Goal: Navigation & Orientation: Find specific page/section

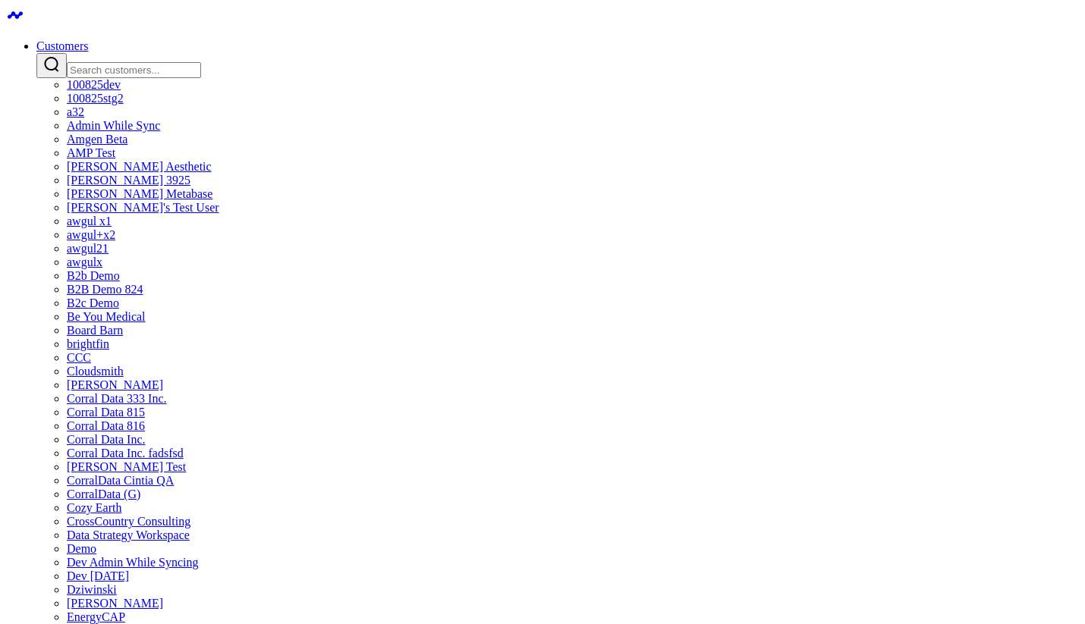
click at [201, 62] on input "Search customers input" at bounding box center [134, 70] width 134 height 16
click at [115, 159] on link "AMP Test" at bounding box center [91, 152] width 49 height 13
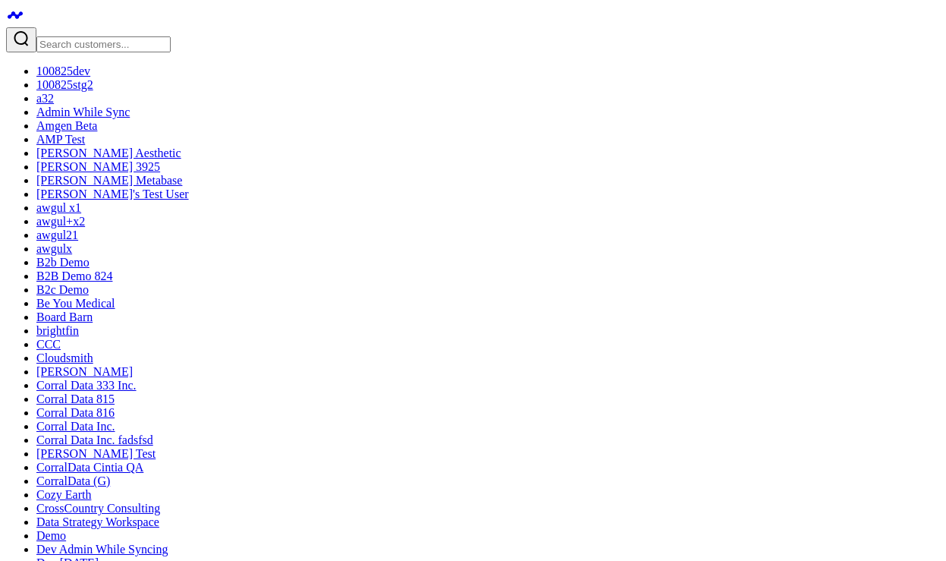
click at [117, 36] on input "Search customers input" at bounding box center [103, 44] width 134 height 16
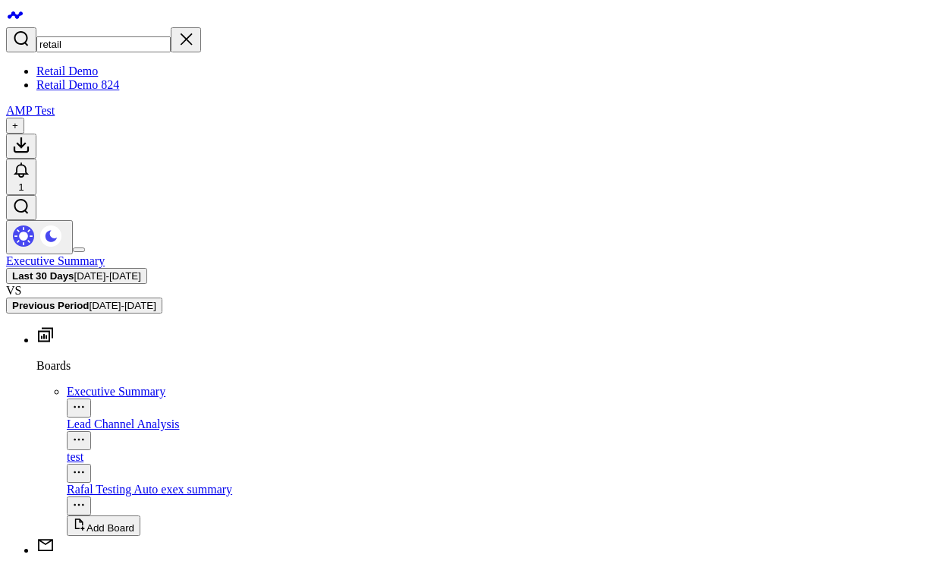
type input "retail"
click at [90, 64] on link "Retail Demo" at bounding box center [66, 70] width 61 height 13
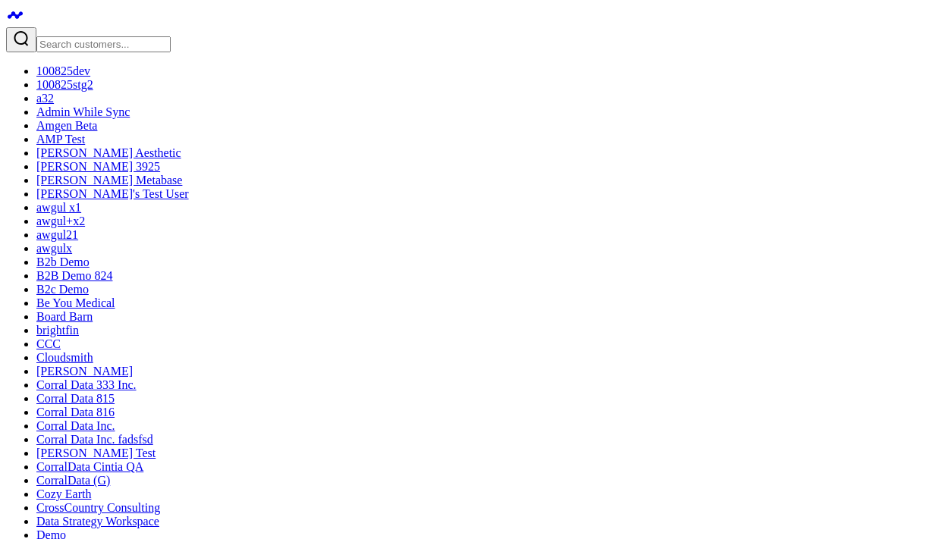
drag, startPoint x: 291, startPoint y: 387, endPoint x: 548, endPoint y: 368, distance: 258.6
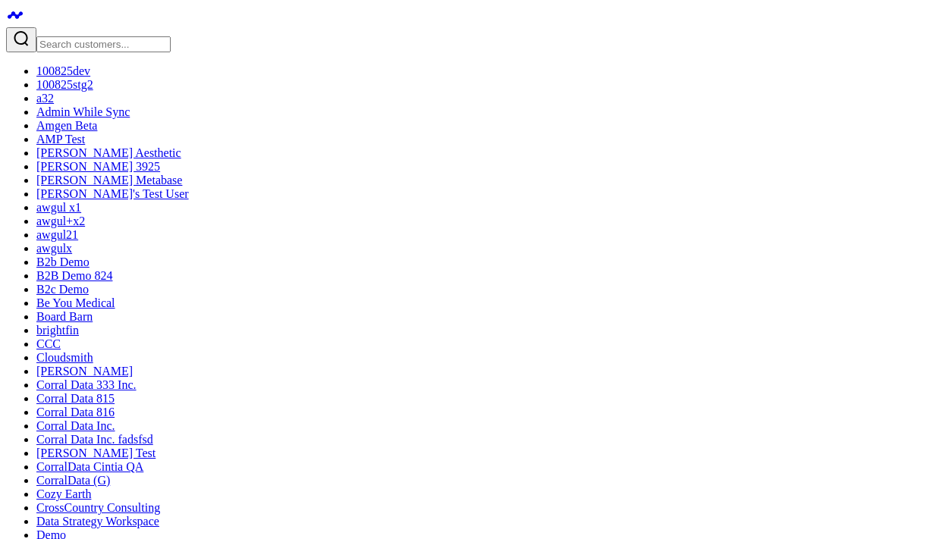
drag, startPoint x: 0, startPoint y: 0, endPoint x: 219, endPoint y: 421, distance: 474.7
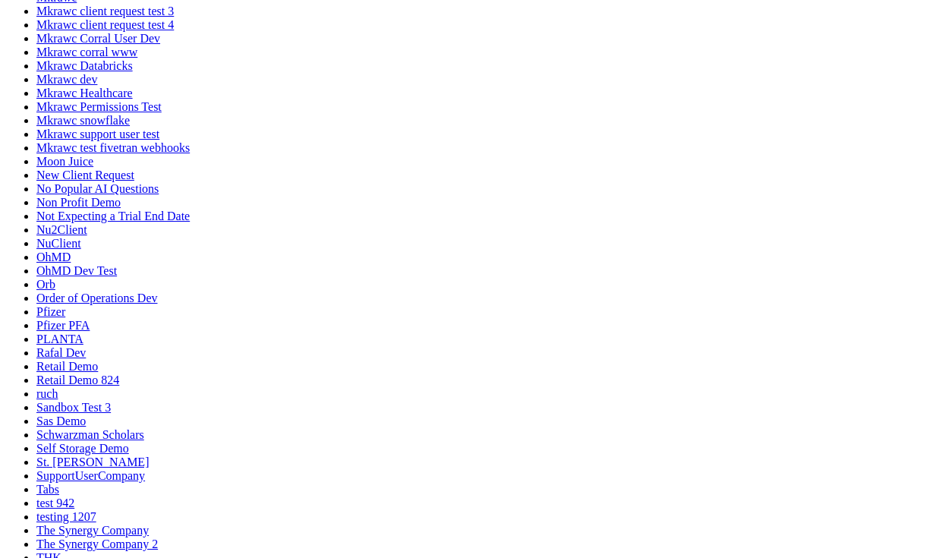
scroll to position [939, 0]
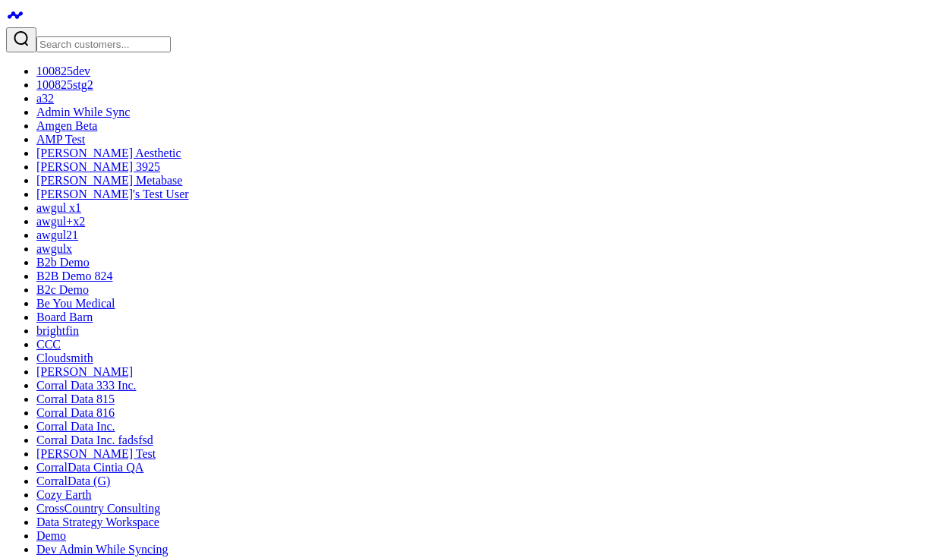
drag, startPoint x: 384, startPoint y: 189, endPoint x: 403, endPoint y: 187, distance: 19.1
type textarea "a"
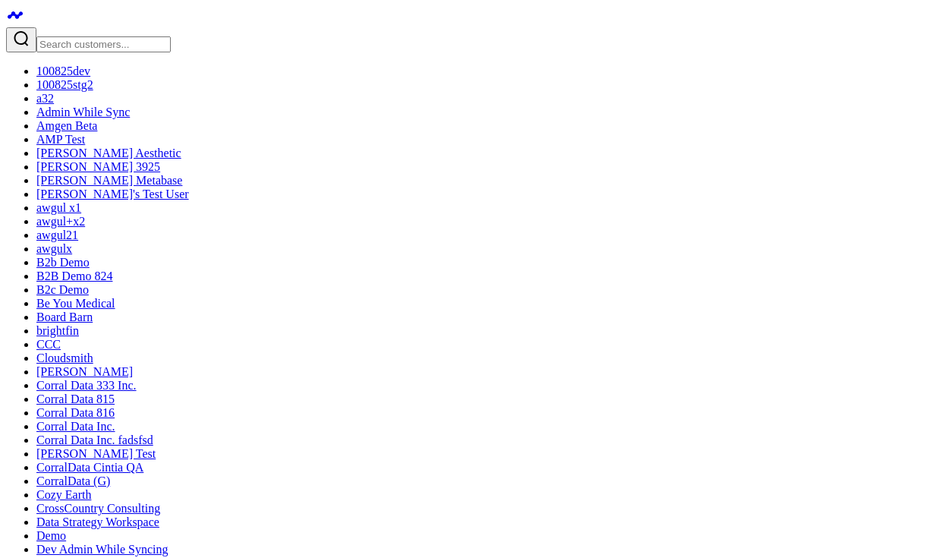
type textarea "mic"
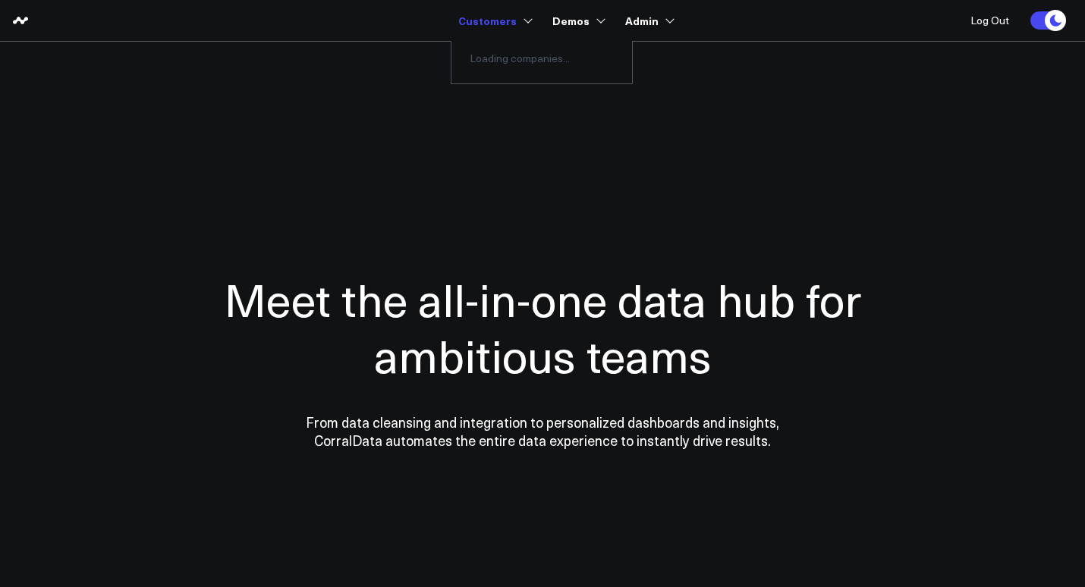
click at [486, 24] on link "Customers" at bounding box center [493, 20] width 71 height 27
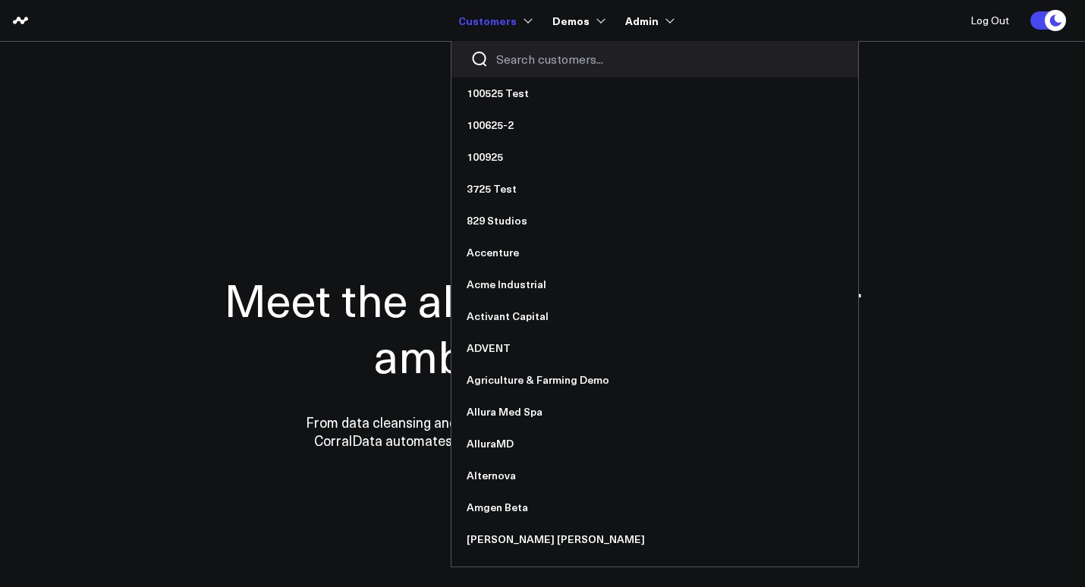
click at [504, 55] on input "Search customers input" at bounding box center [667, 59] width 343 height 17
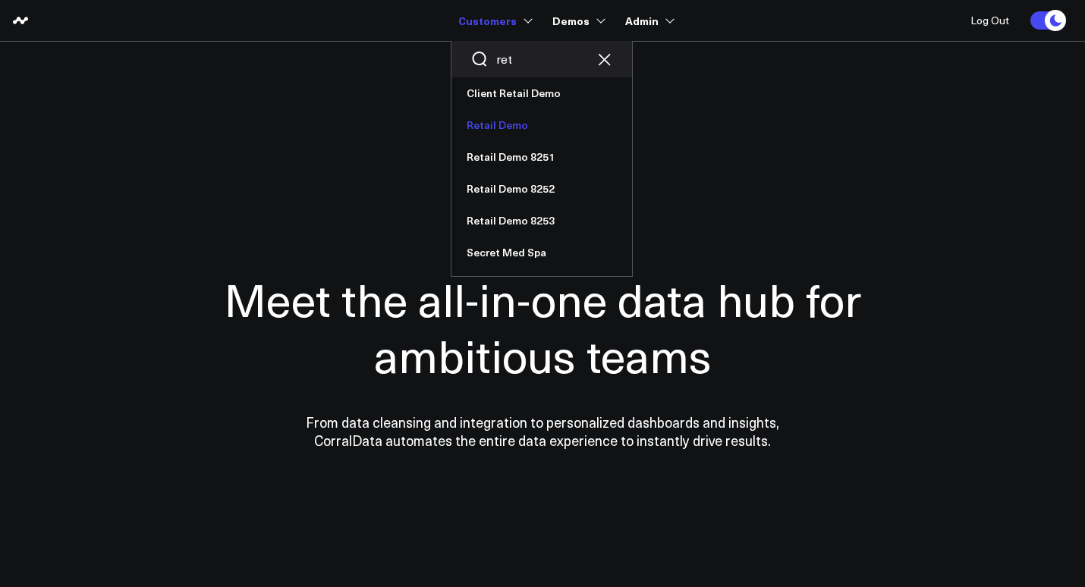
type input "ret"
click at [502, 121] on link "Retail Demo" at bounding box center [541, 125] width 181 height 32
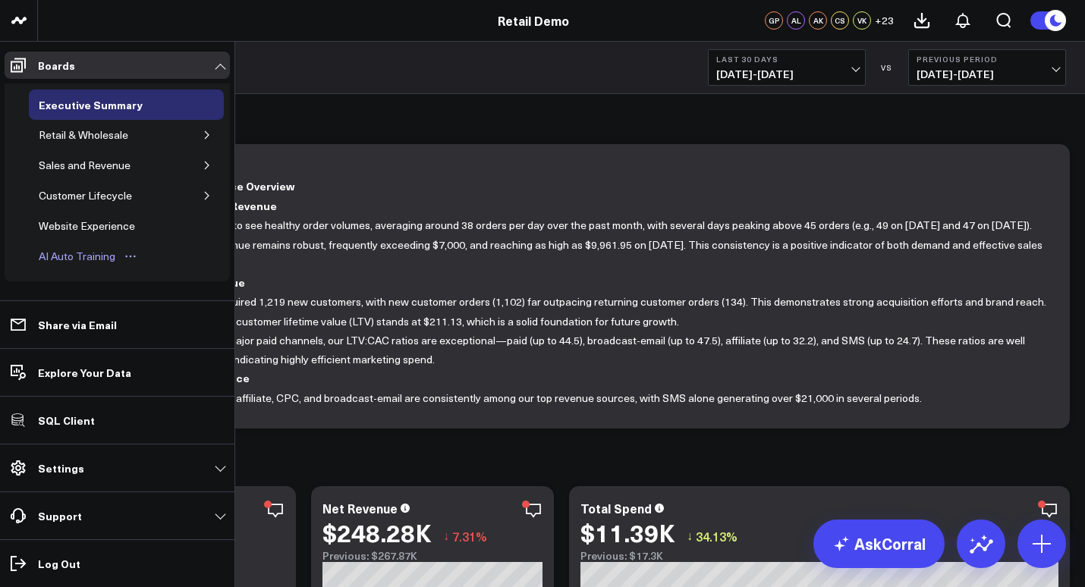
click at [56, 253] on div "AI Auto Training" at bounding box center [77, 256] width 84 height 18
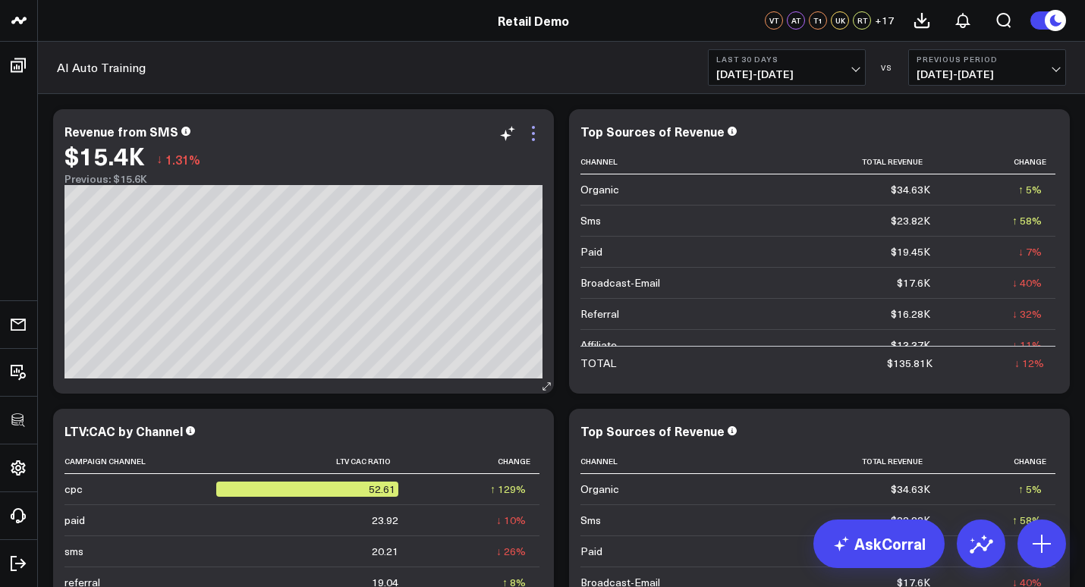
click at [530, 132] on icon at bounding box center [533, 133] width 18 height 18
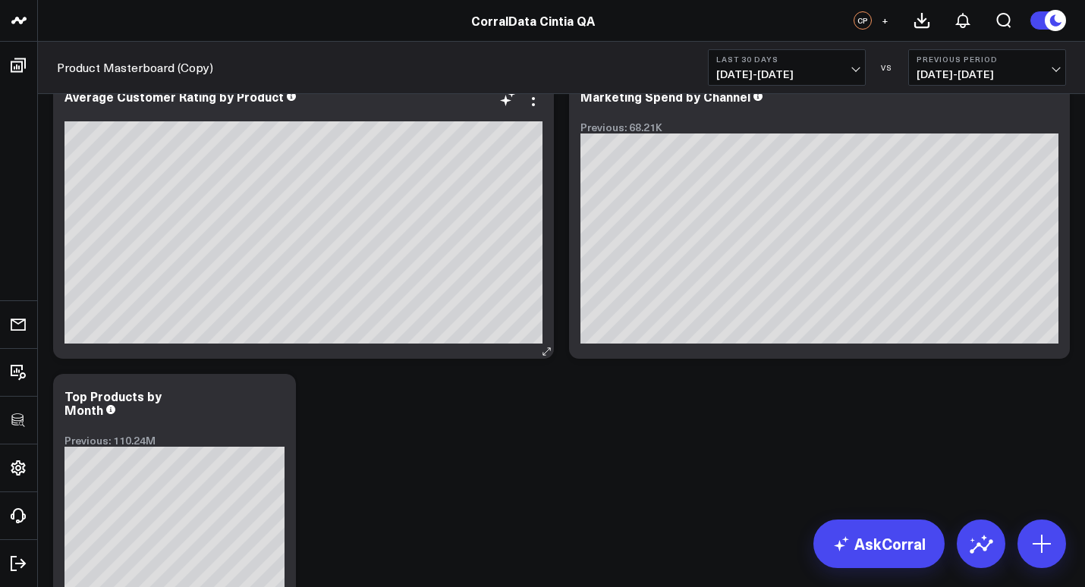
scroll to position [1290, 0]
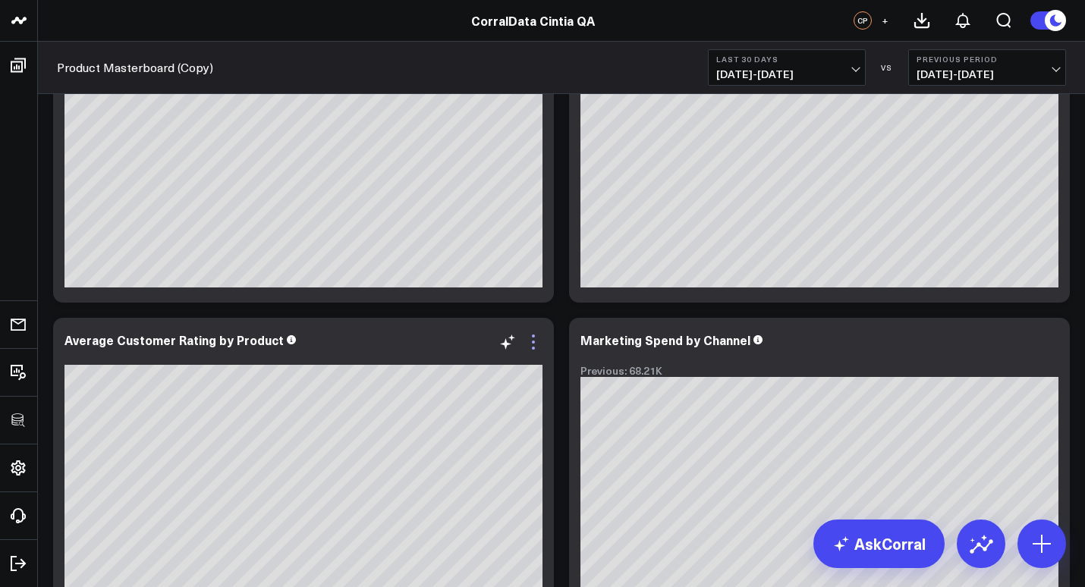
click at [534, 339] on icon at bounding box center [533, 342] width 18 height 18
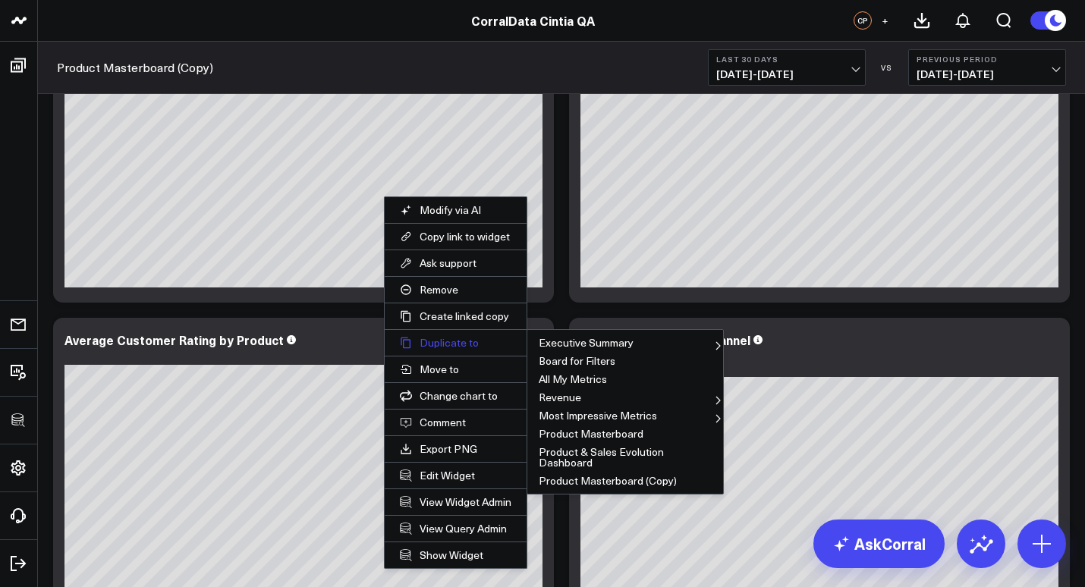
click at [456, 344] on button "Duplicate to" at bounding box center [456, 343] width 142 height 26
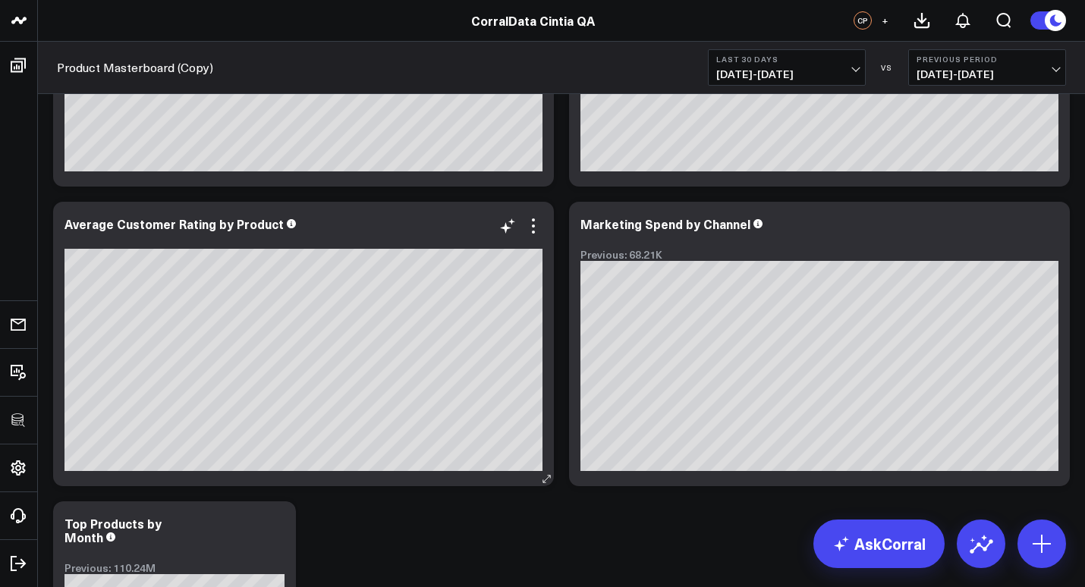
scroll to position [1534, 0]
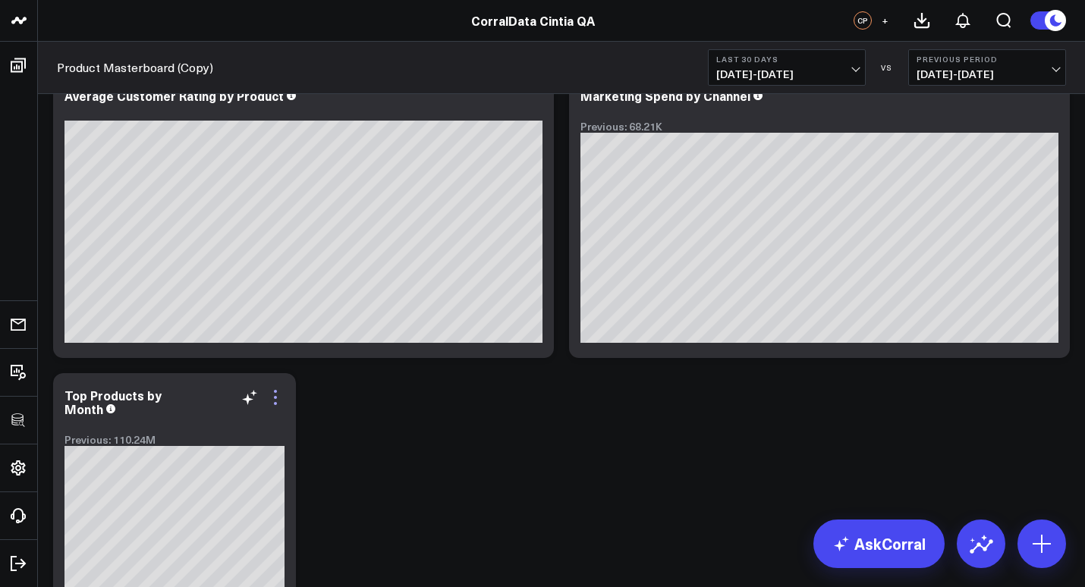
click at [272, 393] on icon at bounding box center [275, 397] width 18 height 18
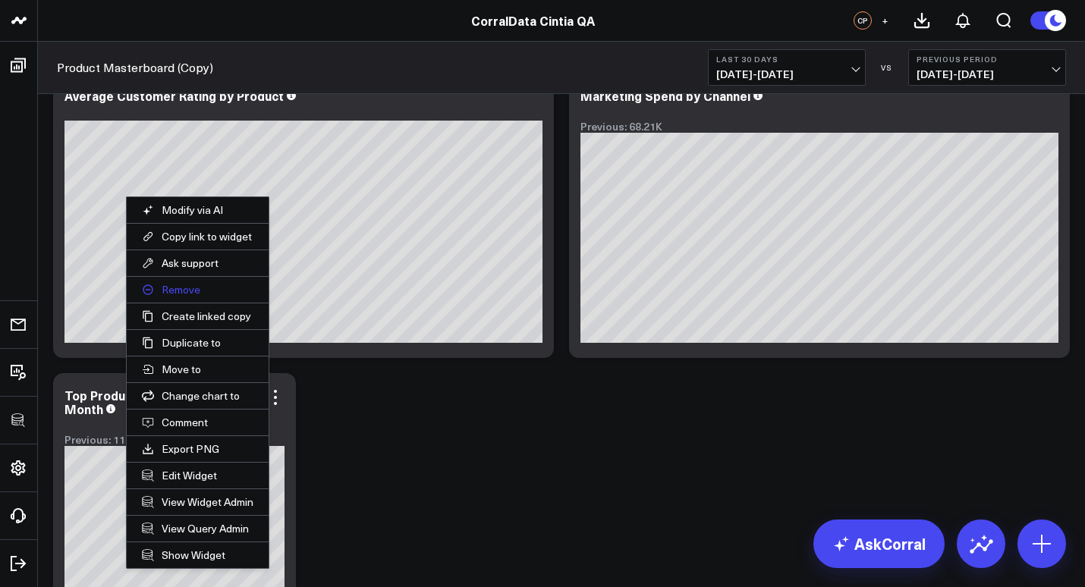
click at [175, 288] on button "Remove" at bounding box center [198, 290] width 142 height 26
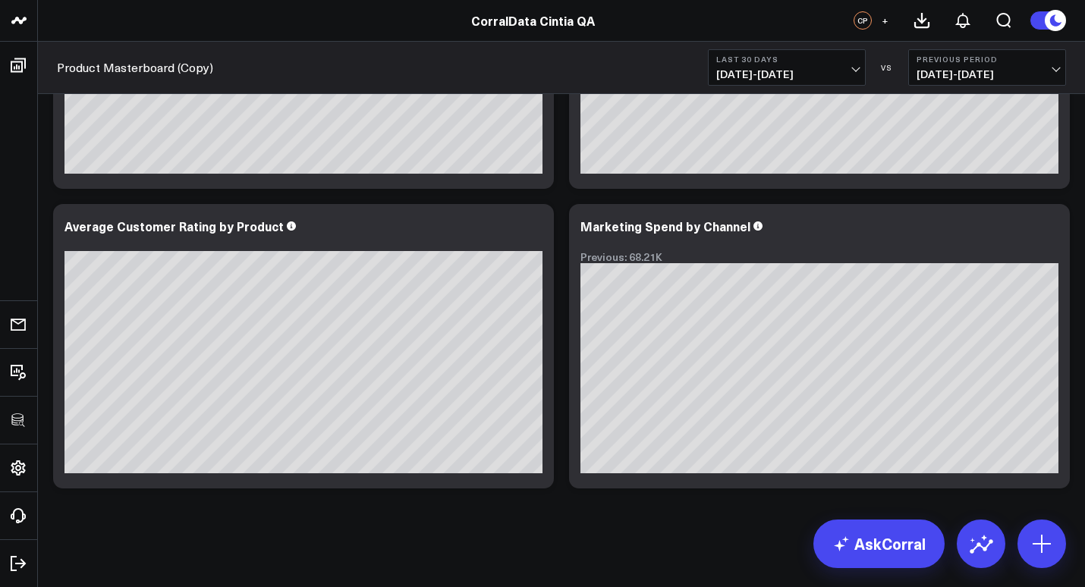
scroll to position [1403, 0]
click at [1051, 231] on icon at bounding box center [1049, 228] width 18 height 18
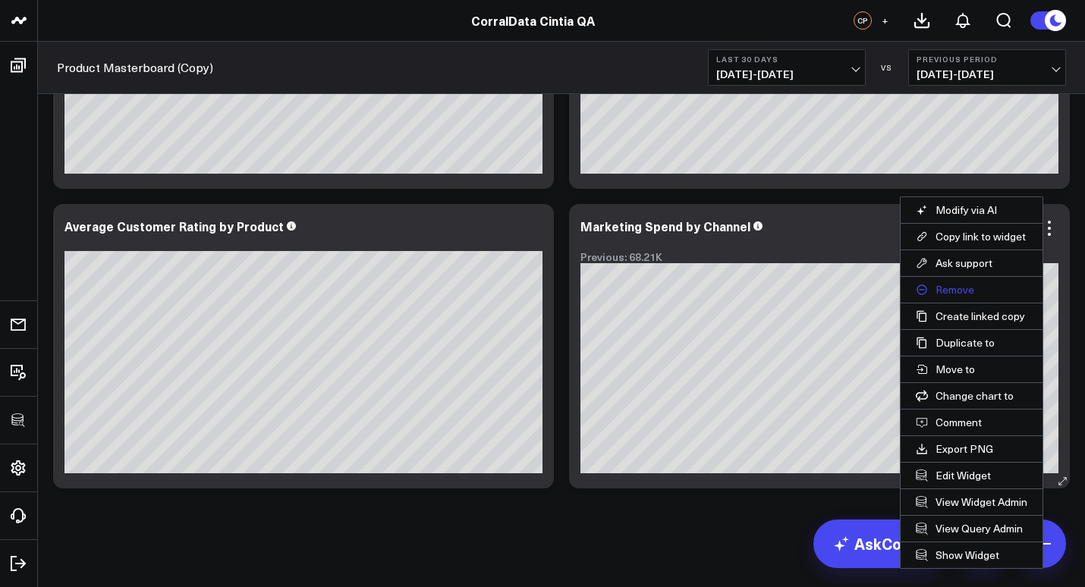
click at [943, 289] on button "Remove" at bounding box center [971, 290] width 142 height 26
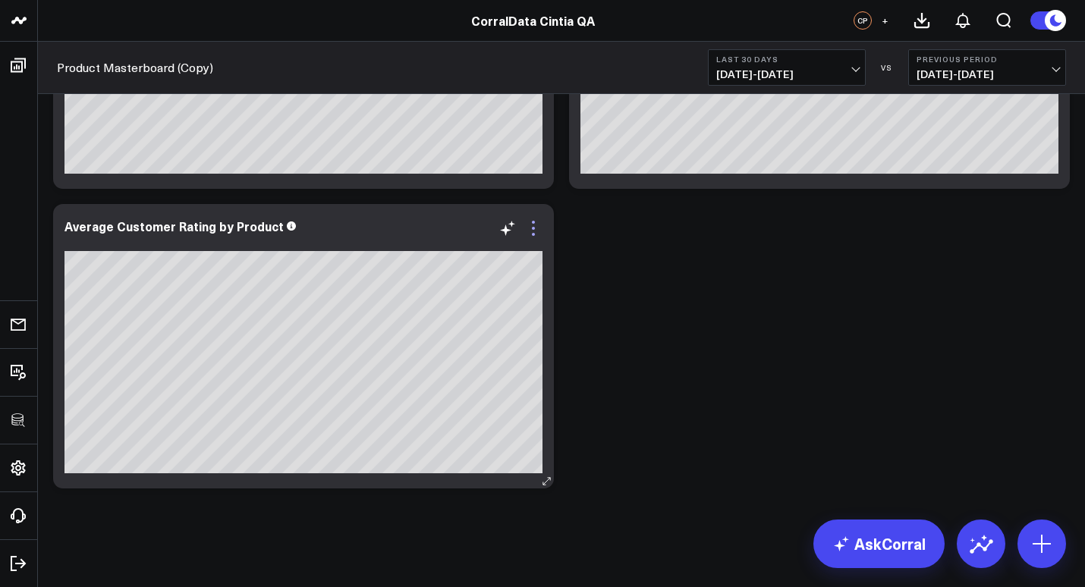
click at [533, 229] on icon at bounding box center [533, 228] width 3 height 3
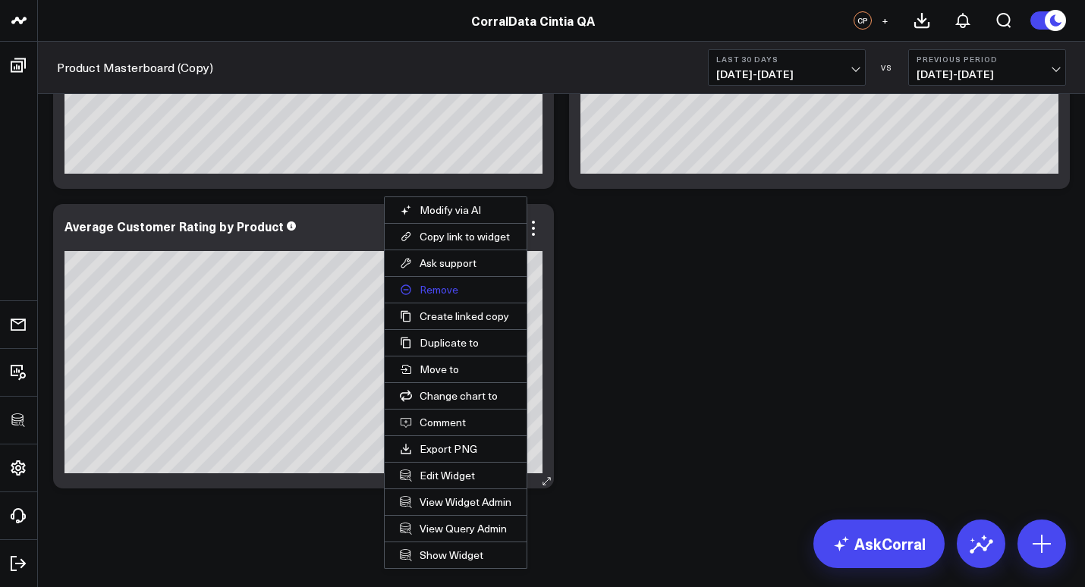
click at [426, 284] on button "Remove" at bounding box center [456, 290] width 142 height 26
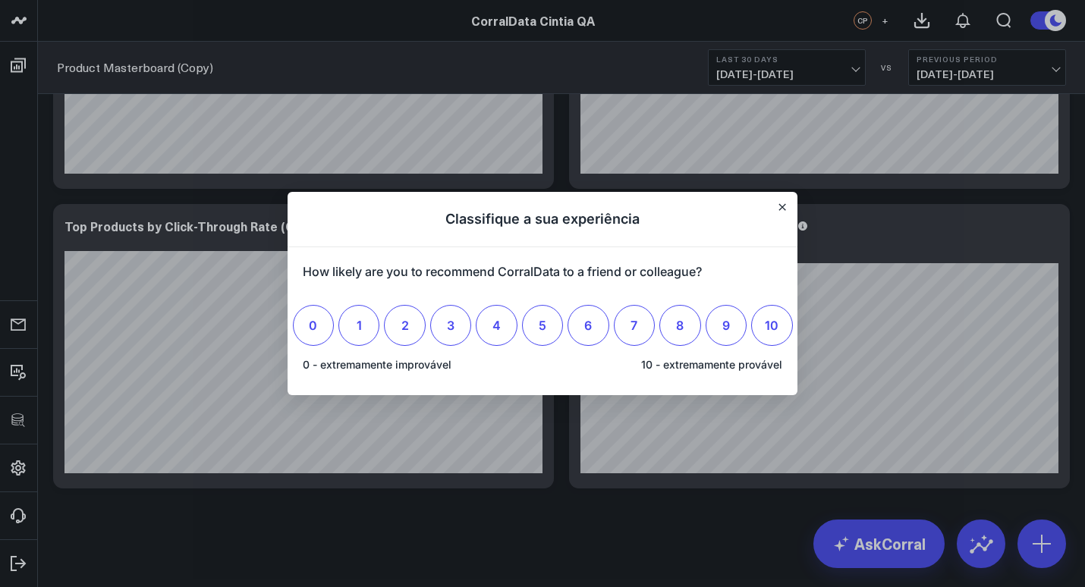
scroll to position [0, 0]
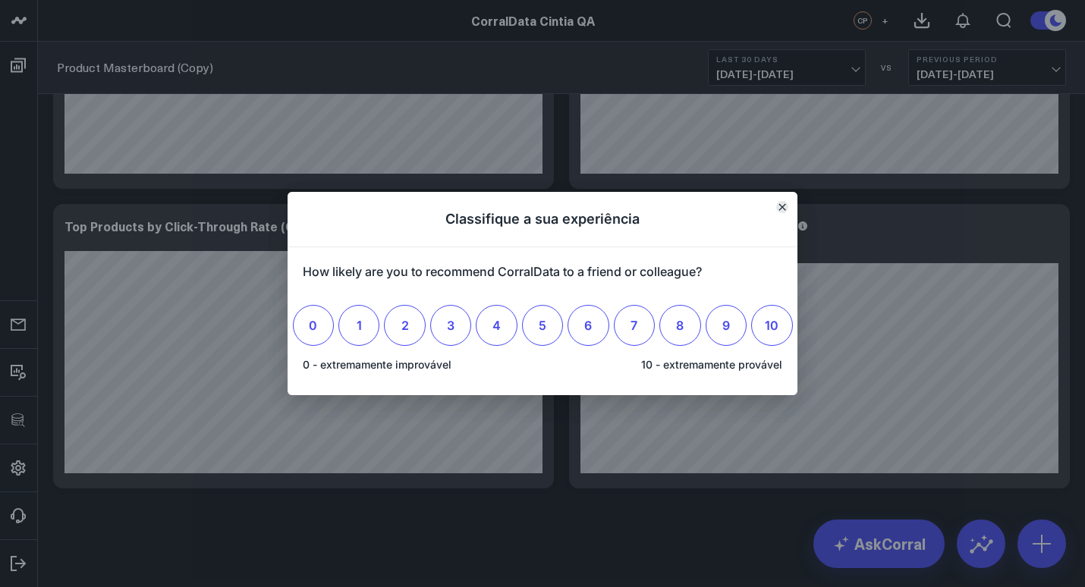
click at [781, 208] on icon "Fechar" at bounding box center [782, 207] width 6 height 6
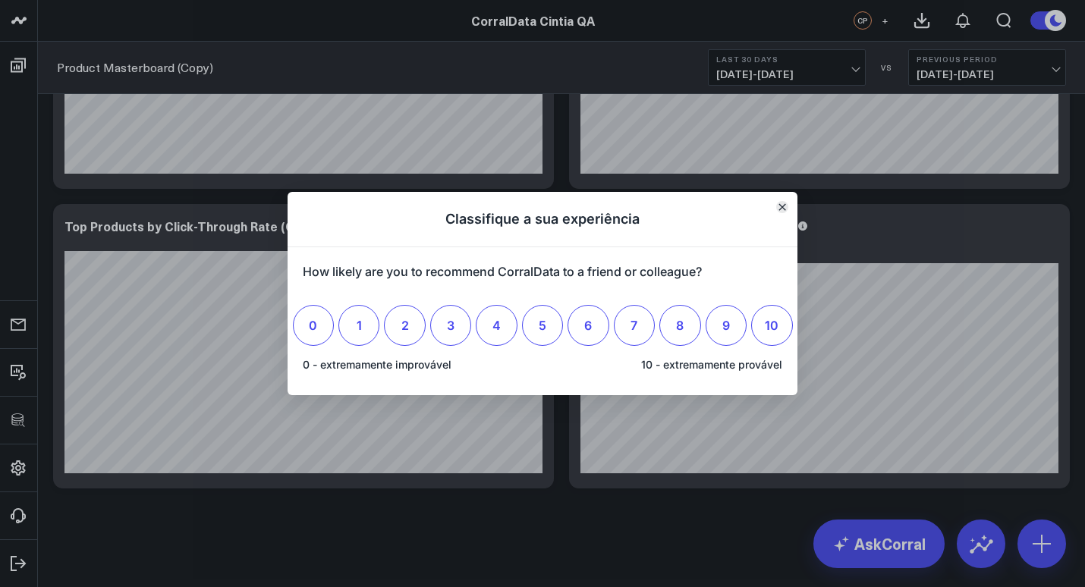
click at [780, 208] on icon "Fechar" at bounding box center [782, 207] width 8 height 8
